Goal: Information Seeking & Learning: Find specific fact

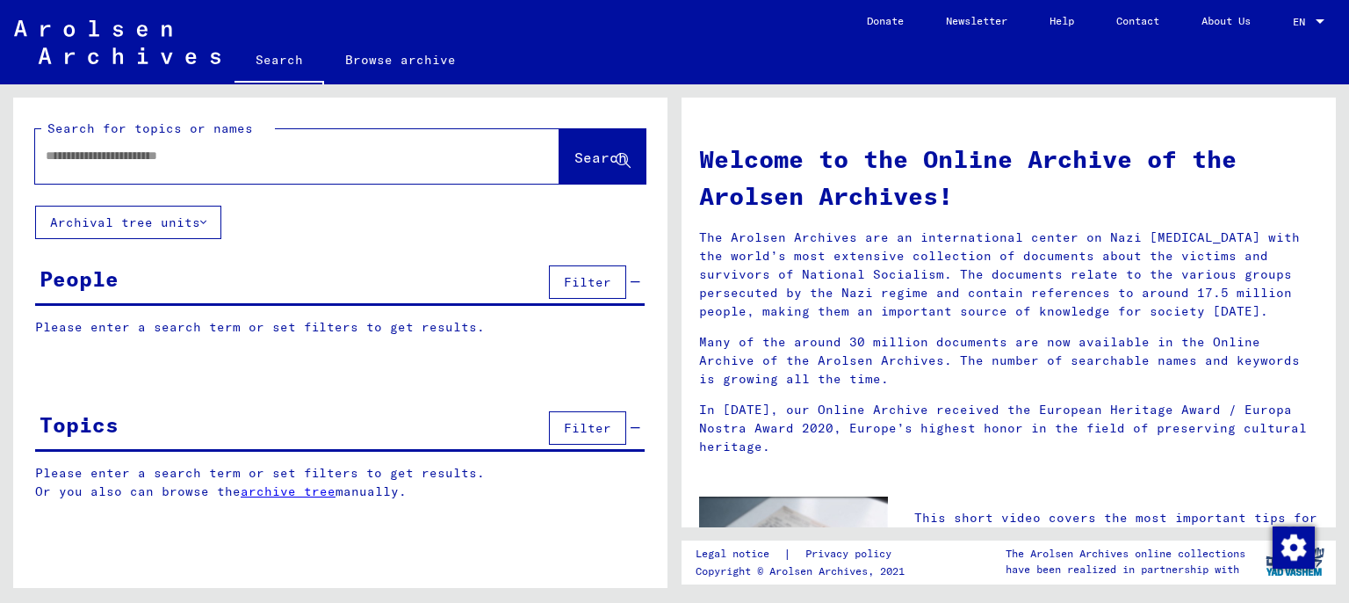
click at [231, 170] on div at bounding box center [271, 156] width 472 height 40
click at [248, 162] on input "text" at bounding box center [276, 156] width 461 height 18
type input "**********"
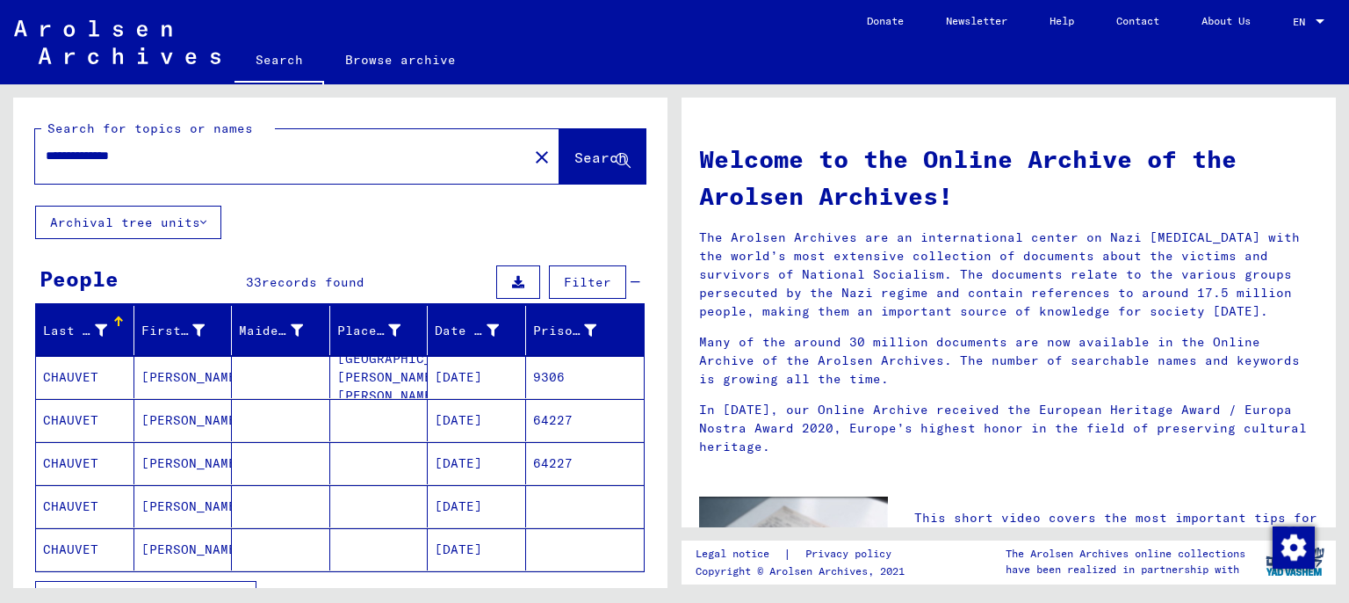
click at [347, 372] on mat-cell "[GEOGRAPHIC_DATA]. [PERSON_NAME]. [PERSON_NAME]" at bounding box center [379, 377] width 98 height 42
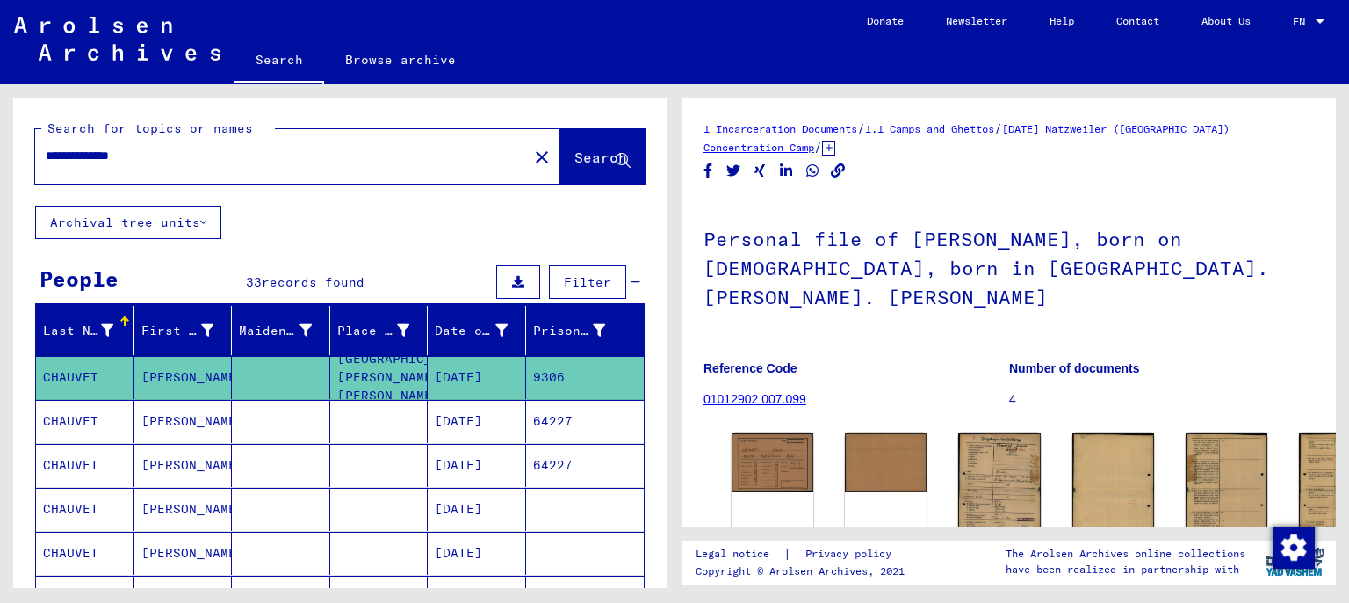
scroll to position [97, 0]
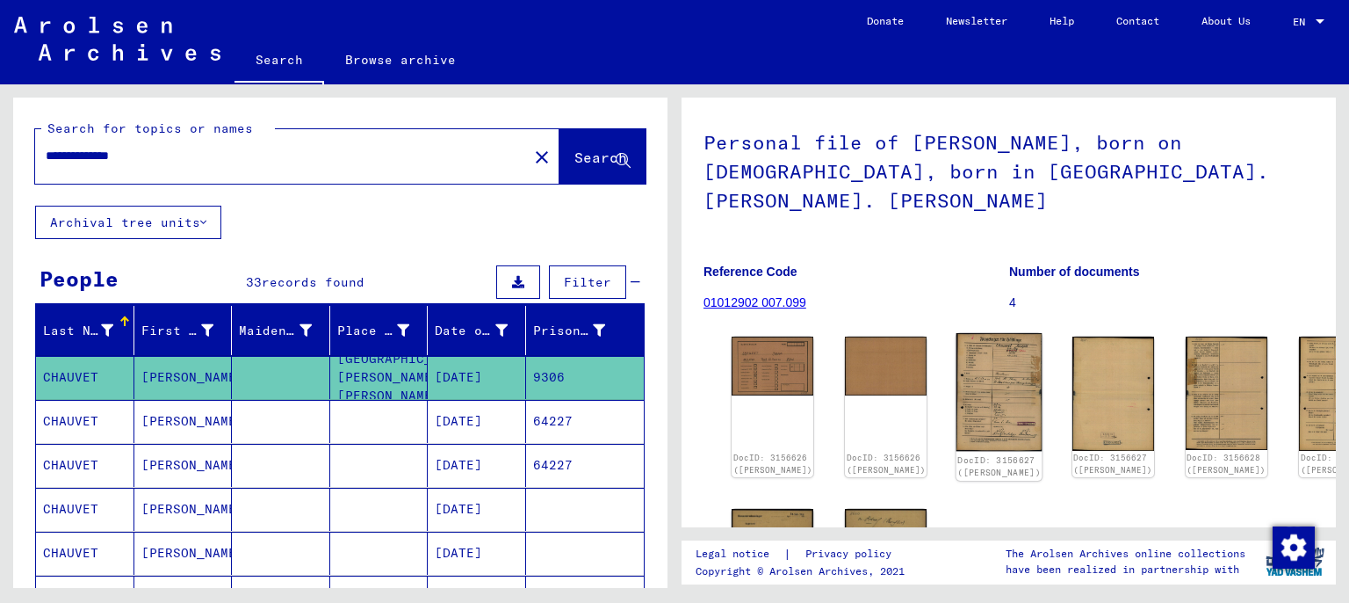
click at [965, 336] on img at bounding box center [1000, 392] width 86 height 119
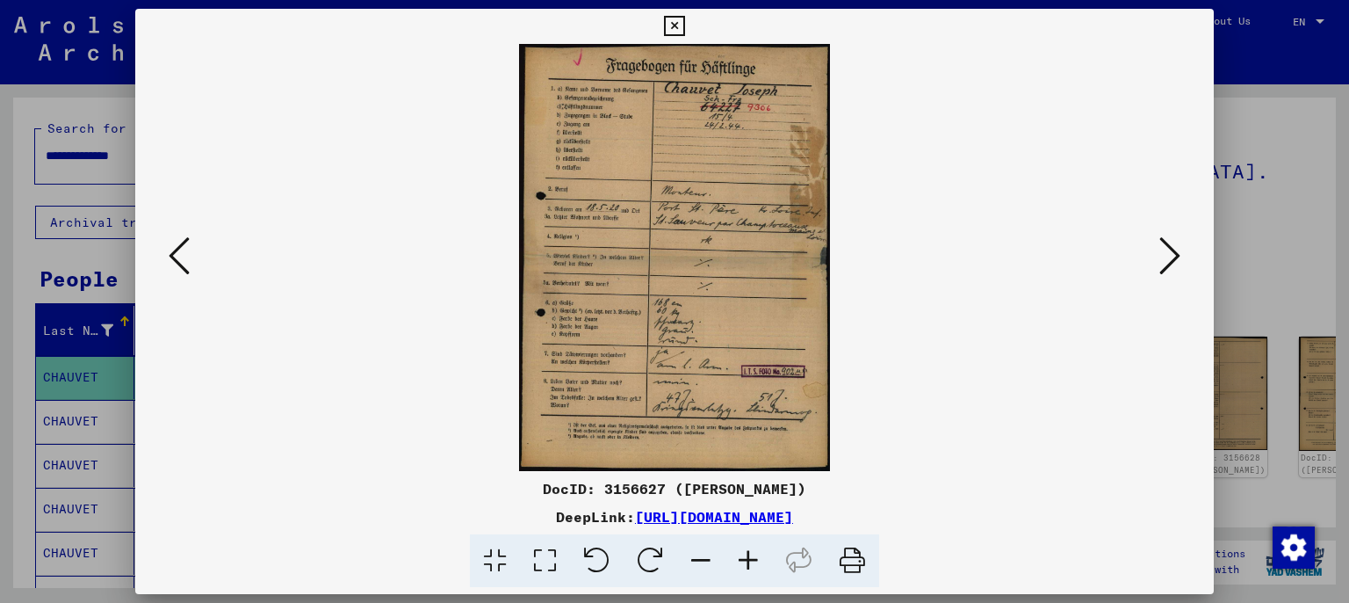
click at [749, 548] on icon at bounding box center [748, 561] width 47 height 54
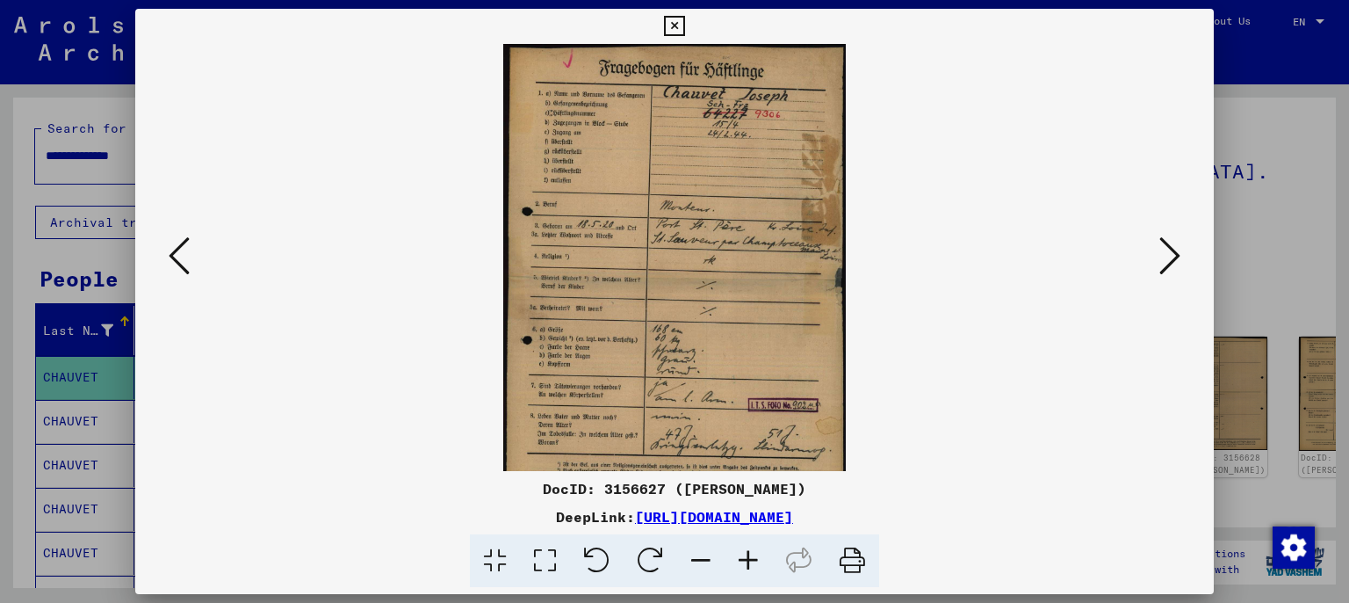
click at [746, 548] on icon at bounding box center [748, 561] width 47 height 54
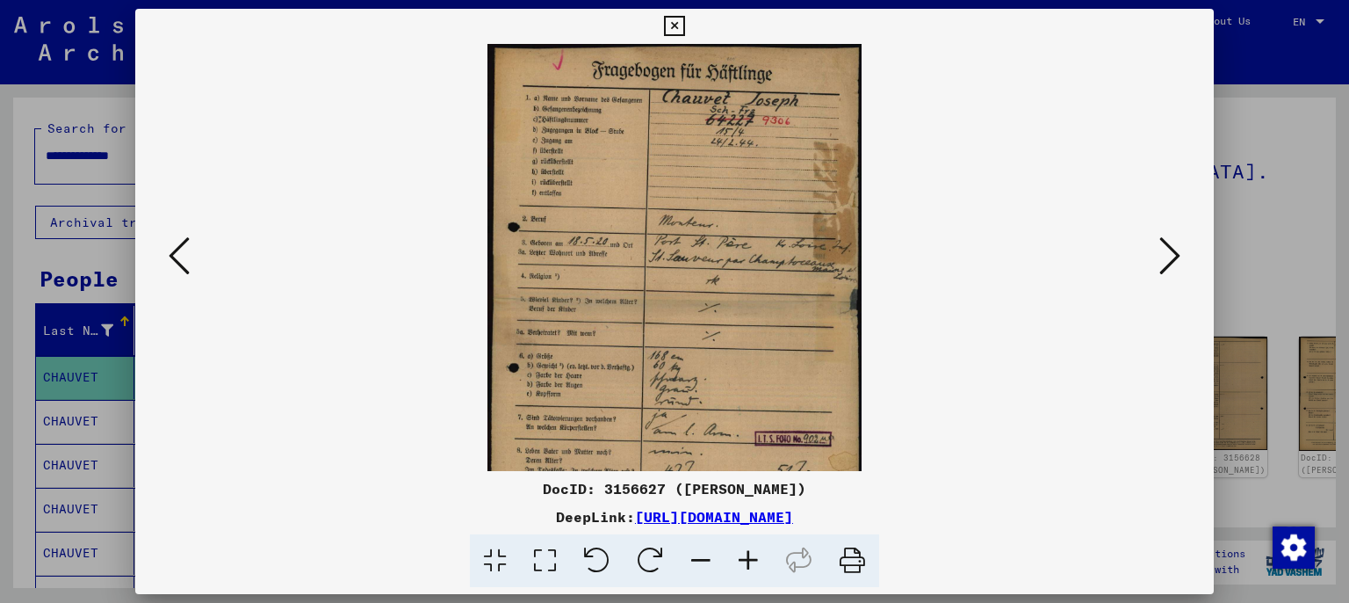
click at [746, 548] on icon at bounding box center [748, 561] width 47 height 54
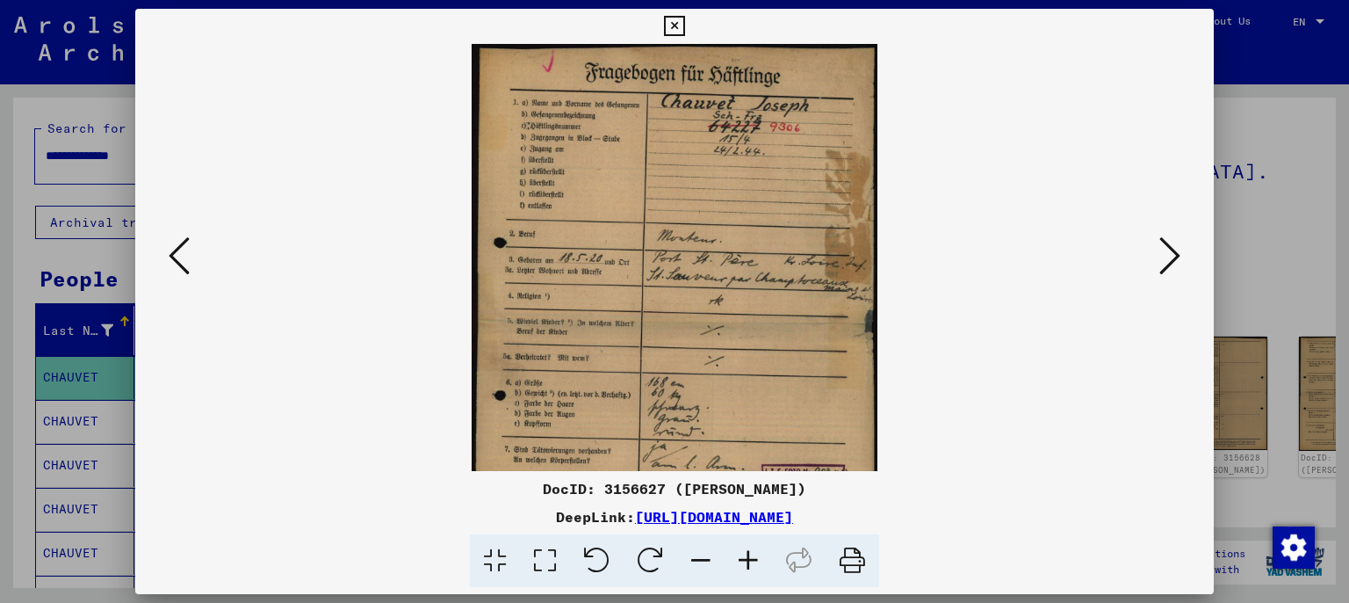
click at [746, 548] on icon at bounding box center [748, 561] width 47 height 54
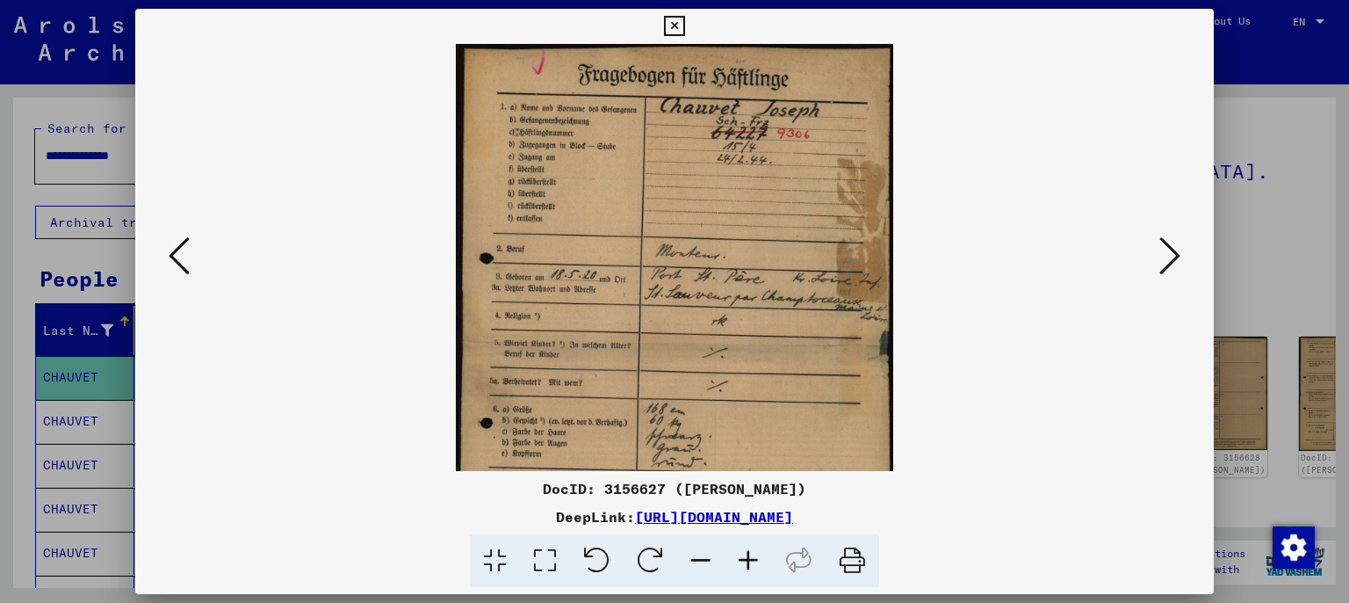
click at [746, 548] on icon at bounding box center [748, 561] width 47 height 54
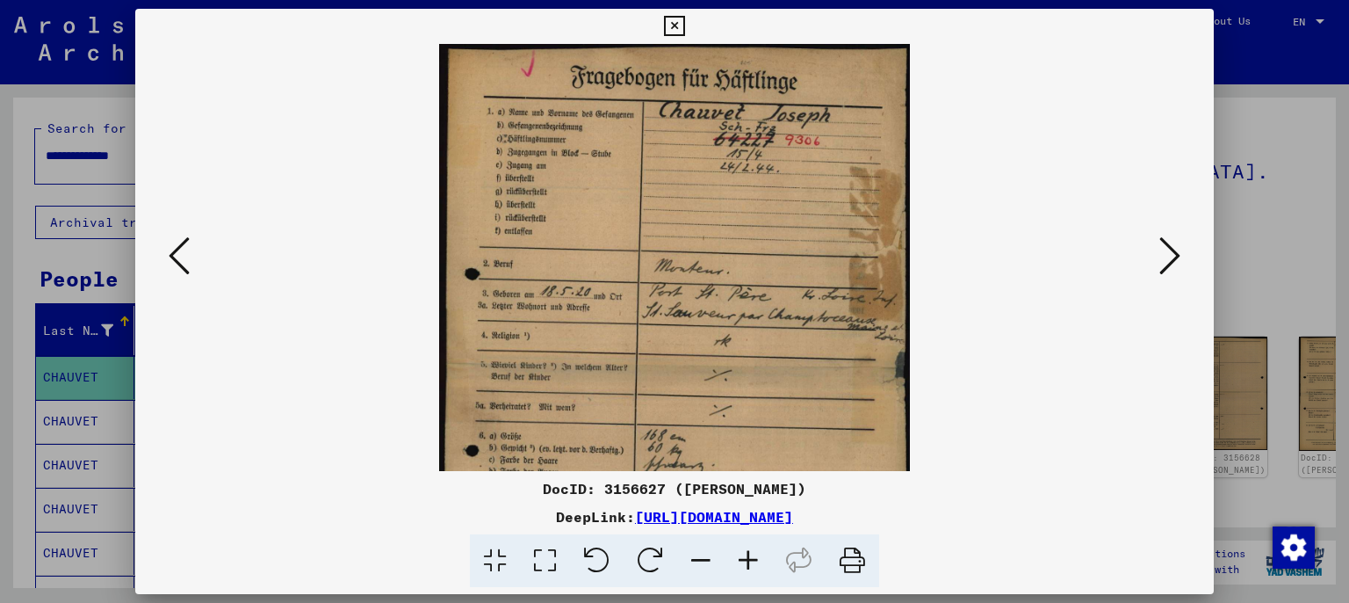
click at [745, 546] on icon at bounding box center [748, 561] width 47 height 54
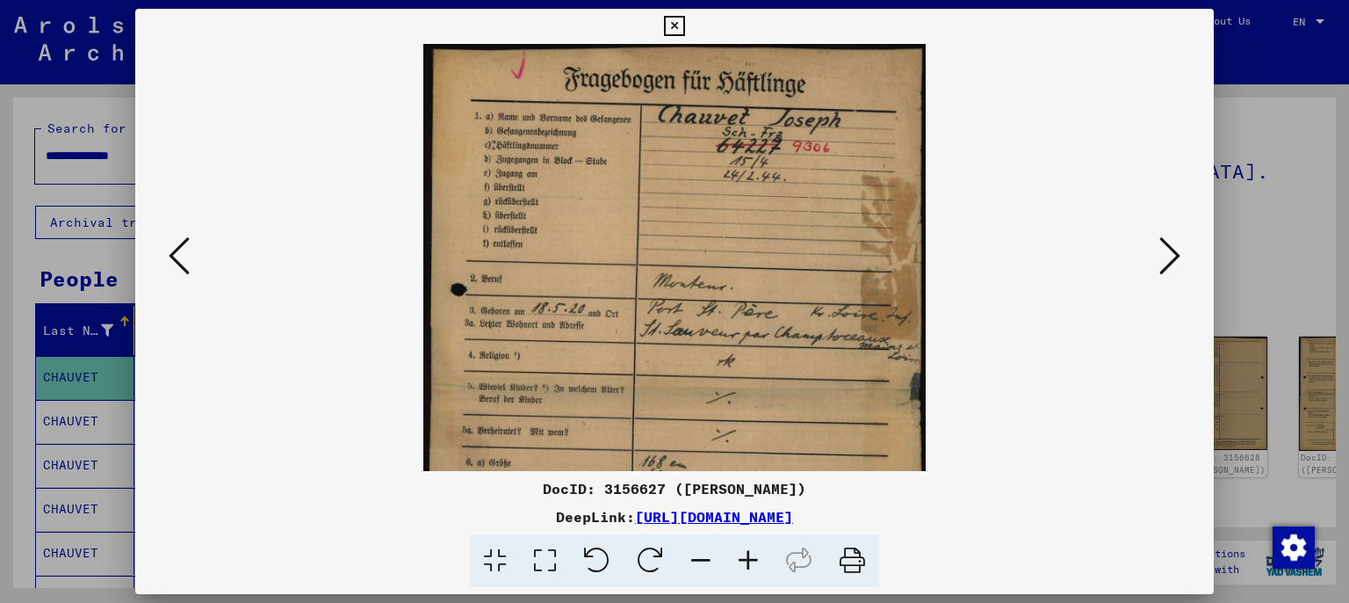
click at [744, 545] on icon at bounding box center [748, 561] width 47 height 54
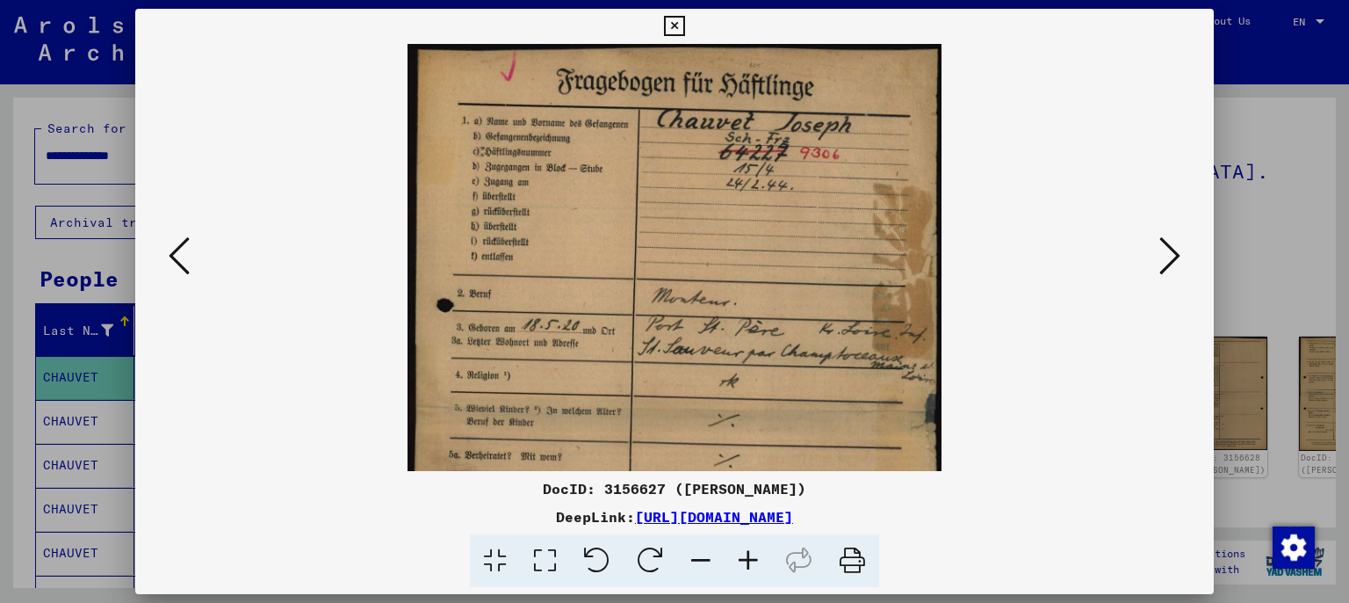
click at [742, 539] on icon at bounding box center [748, 561] width 47 height 54
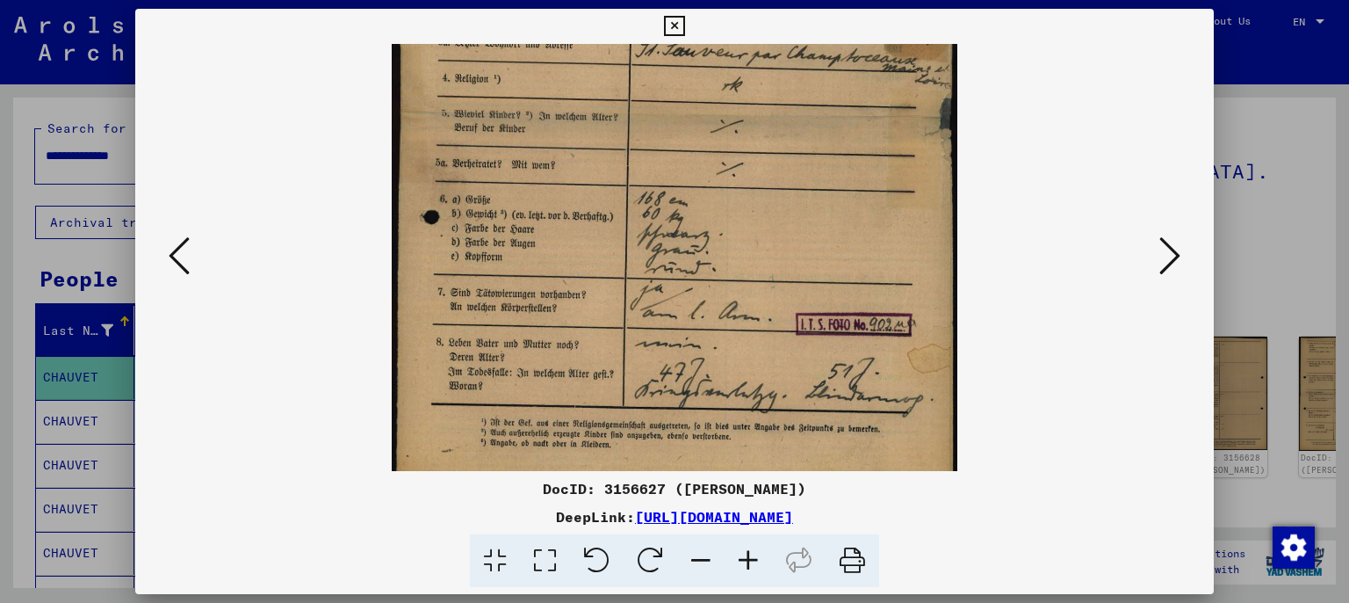
drag, startPoint x: 649, startPoint y: 321, endPoint x: 548, endPoint y: 5, distance: 331.2
click at [548, 5] on div "DocID: 3156627 ([PERSON_NAME]) DeepLink: [URL][DOMAIN_NAME]" at bounding box center [674, 301] width 1349 height 603
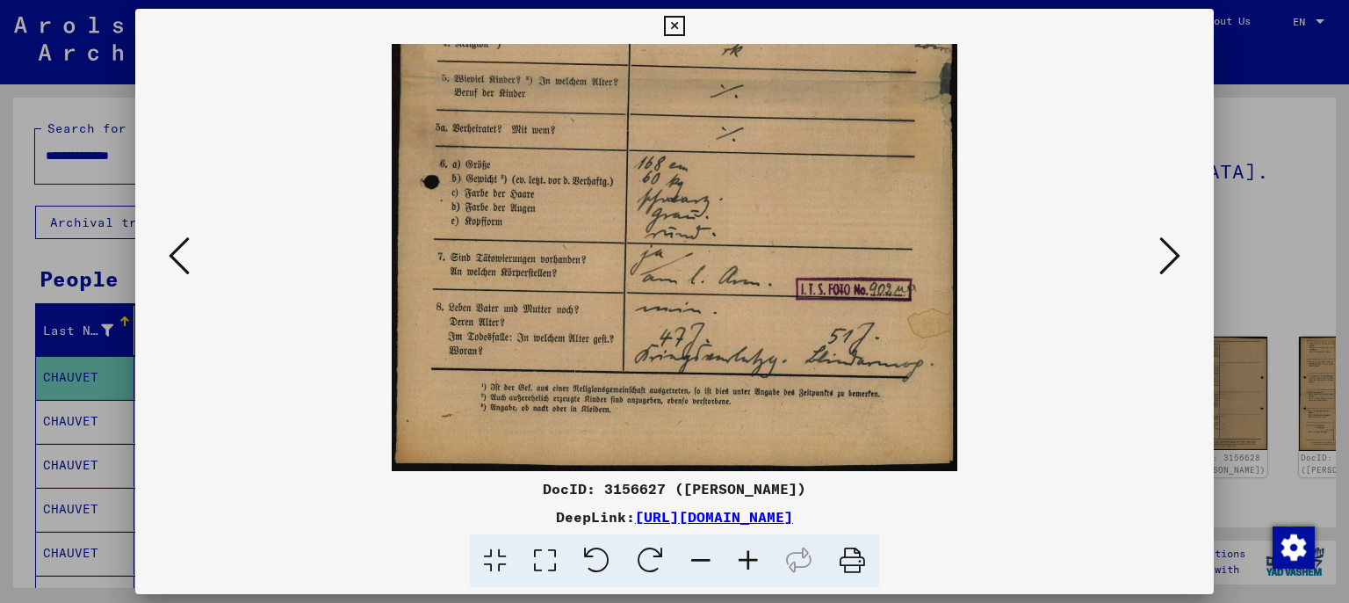
drag, startPoint x: 655, startPoint y: 260, endPoint x: 633, endPoint y: 170, distance: 92.3
click at [623, 170] on img at bounding box center [675, 82] width 566 height 778
click at [1168, 260] on icon at bounding box center [1170, 256] width 21 height 42
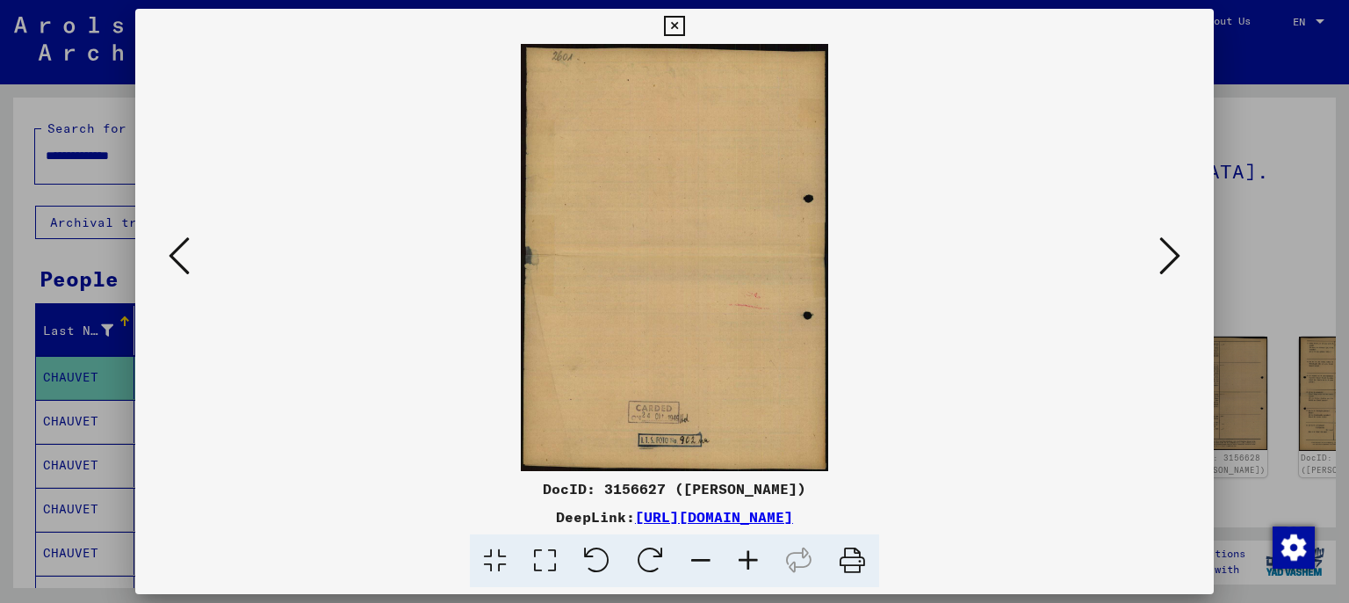
scroll to position [0, 0]
click at [1168, 260] on icon at bounding box center [1170, 256] width 21 height 42
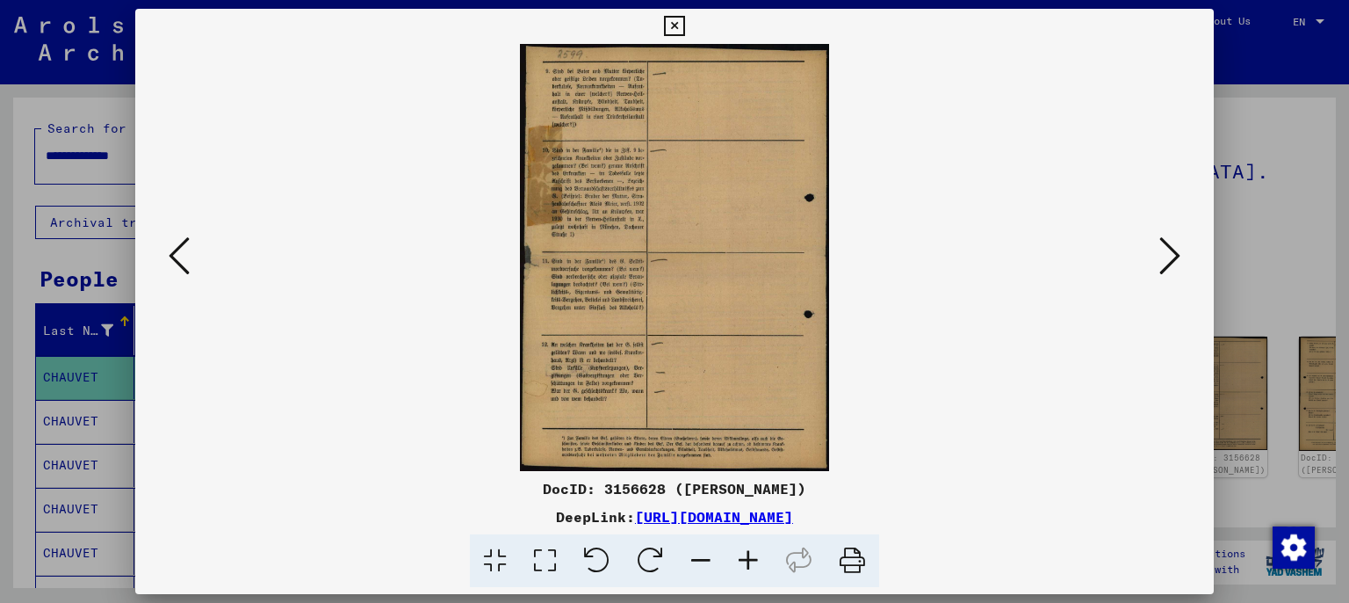
click at [1168, 258] on icon at bounding box center [1170, 256] width 21 height 42
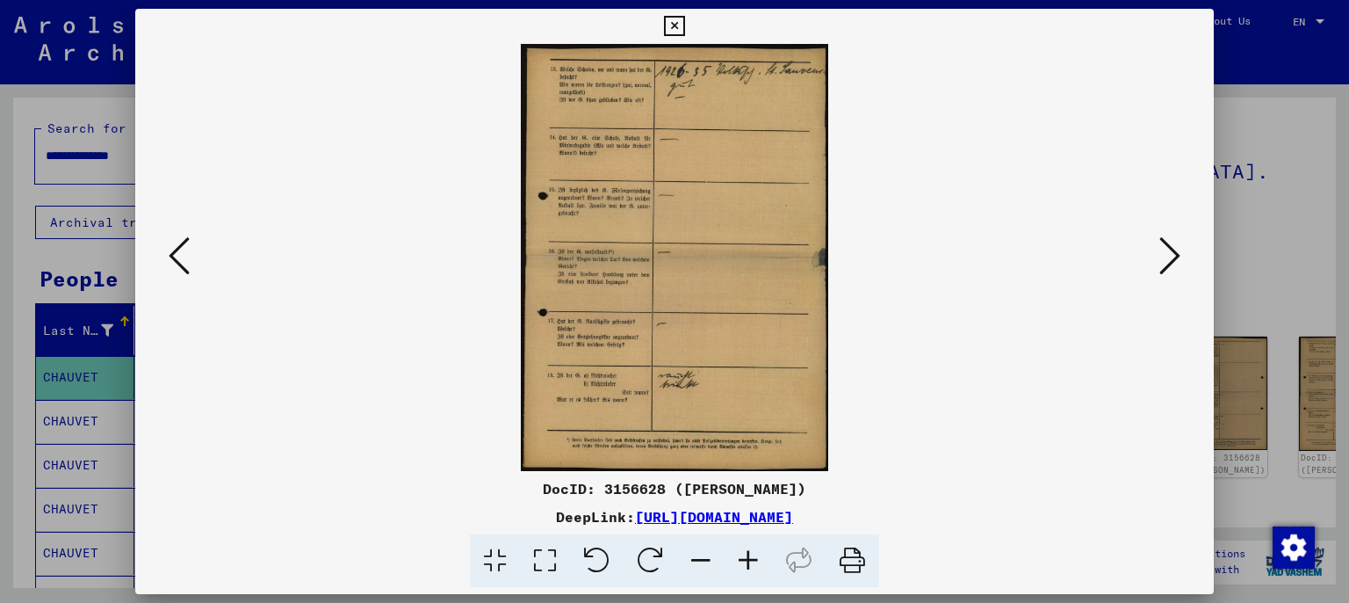
click at [1168, 256] on icon at bounding box center [1170, 256] width 21 height 42
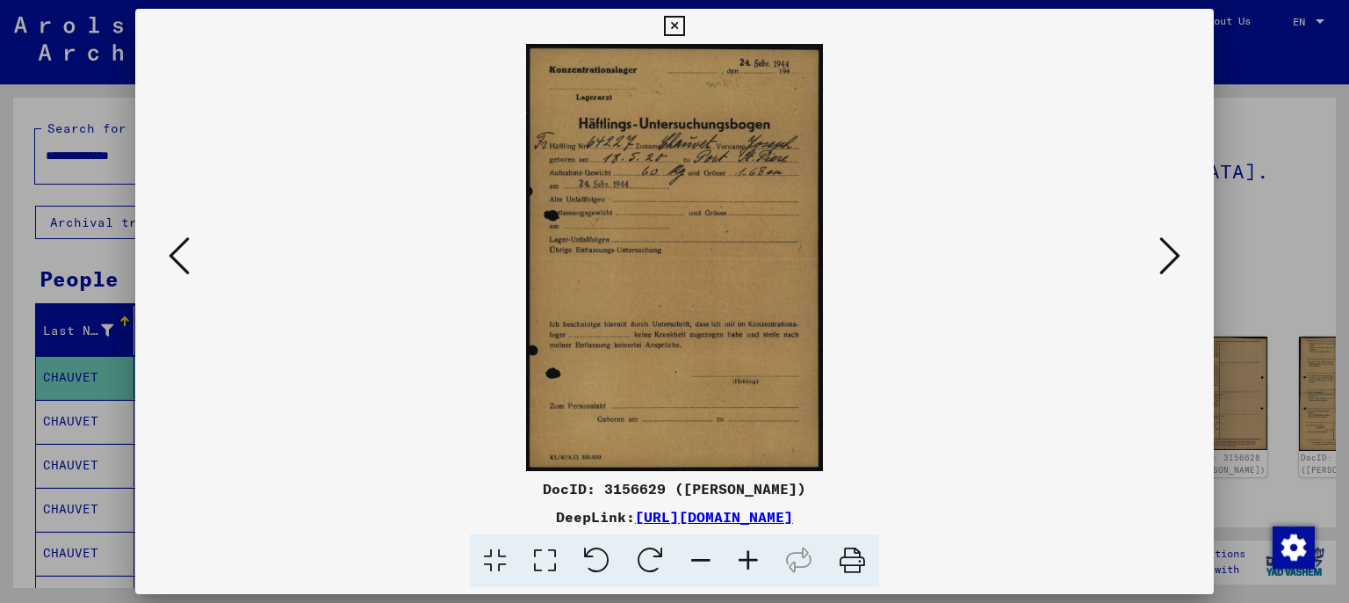
click at [749, 560] on icon at bounding box center [748, 561] width 47 height 54
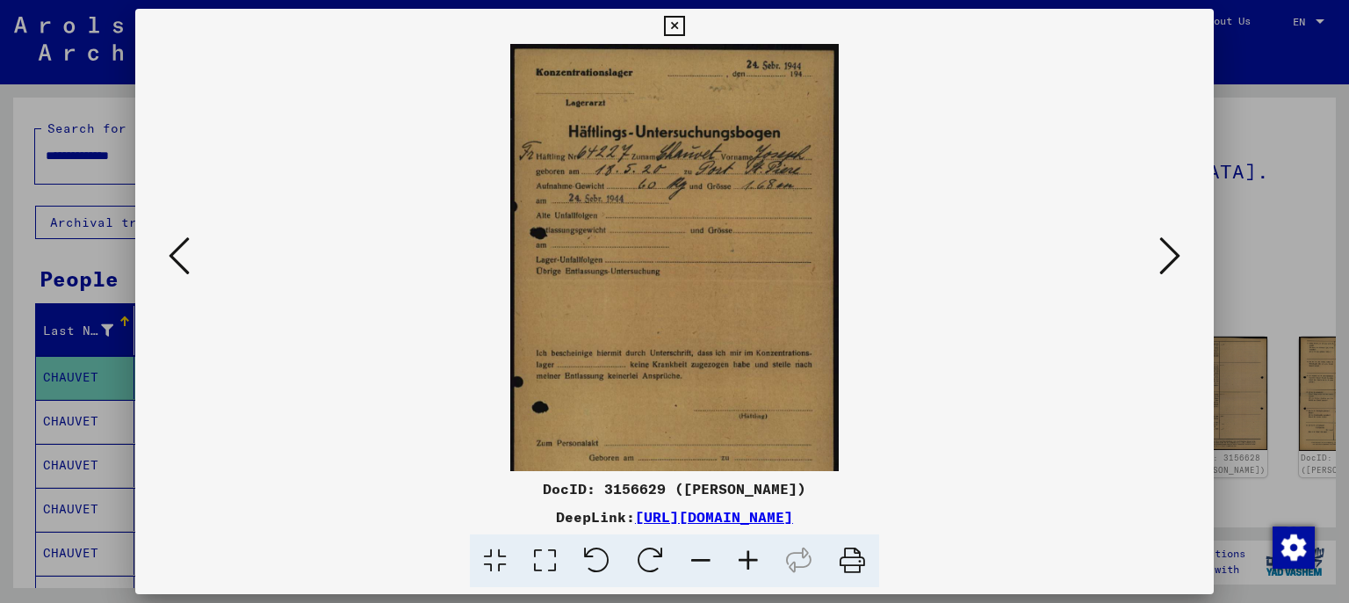
click at [749, 560] on icon at bounding box center [748, 561] width 47 height 54
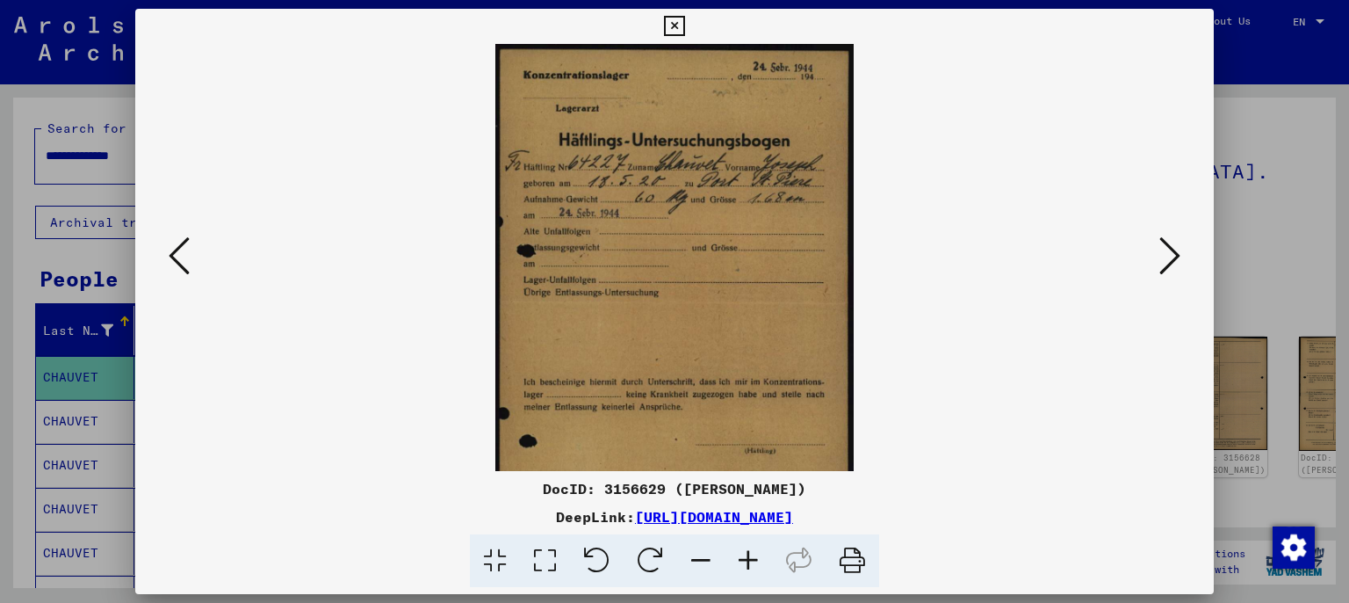
click at [749, 560] on icon at bounding box center [748, 561] width 47 height 54
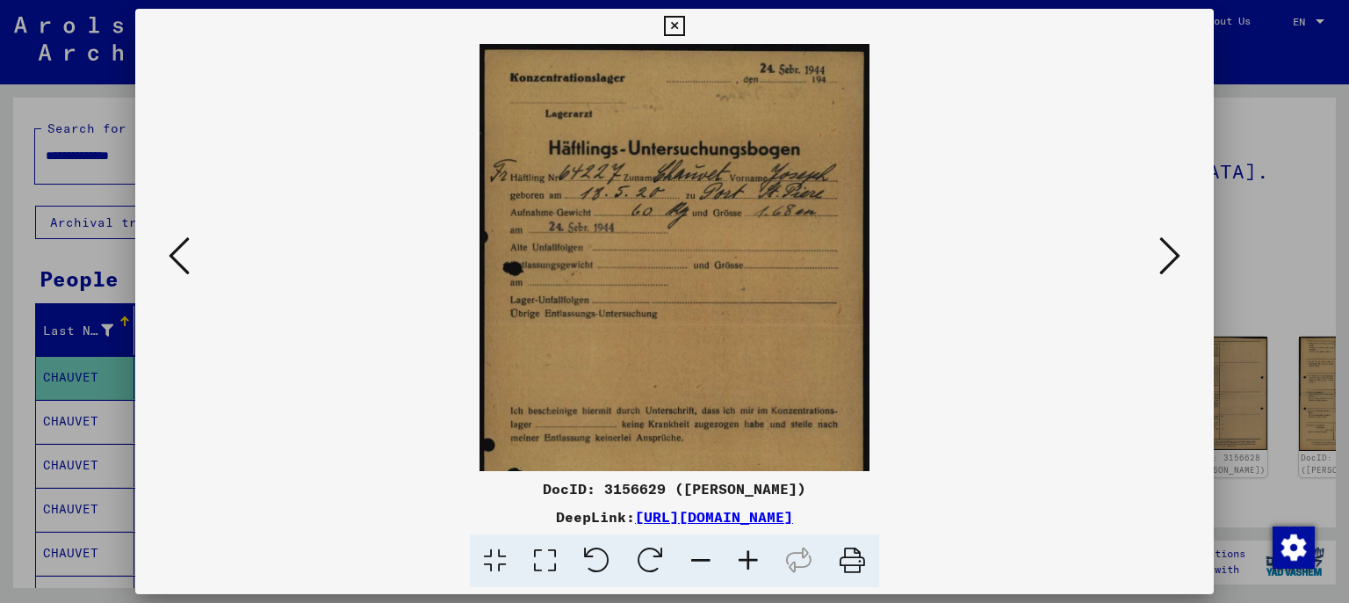
click at [748, 559] on icon at bounding box center [748, 561] width 47 height 54
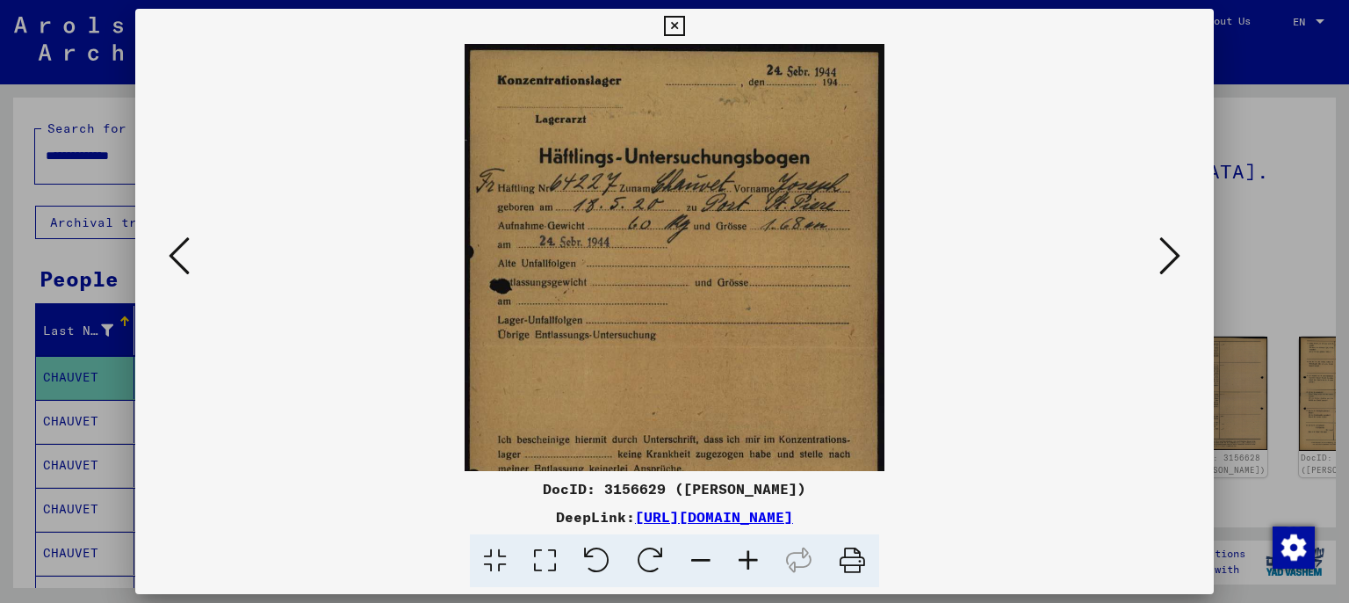
click at [746, 553] on icon at bounding box center [748, 561] width 47 height 54
